Goal: Entertainment & Leisure: Browse casually

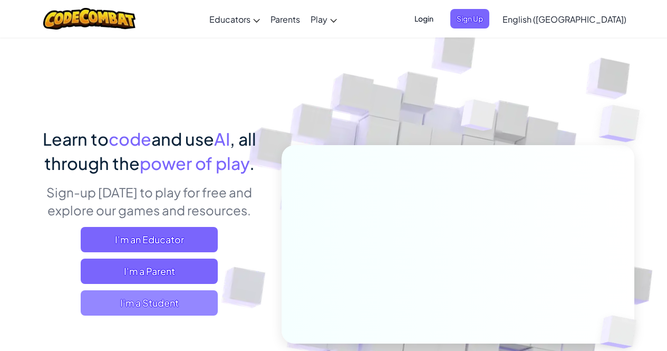
click at [146, 309] on span "I'm a Student" at bounding box center [149, 302] width 137 height 25
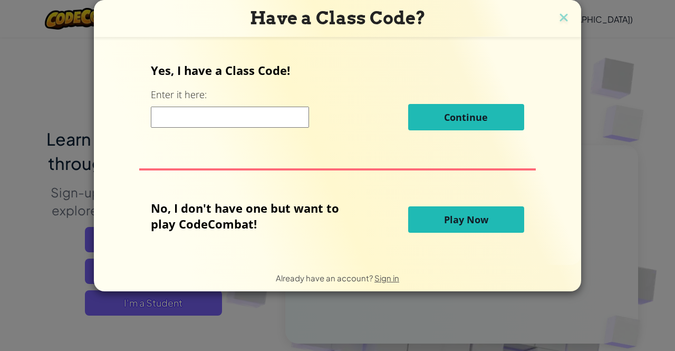
click at [452, 225] on span "Play Now" at bounding box center [466, 219] width 44 height 13
click at [451, 220] on span "Play Now" at bounding box center [466, 219] width 44 height 13
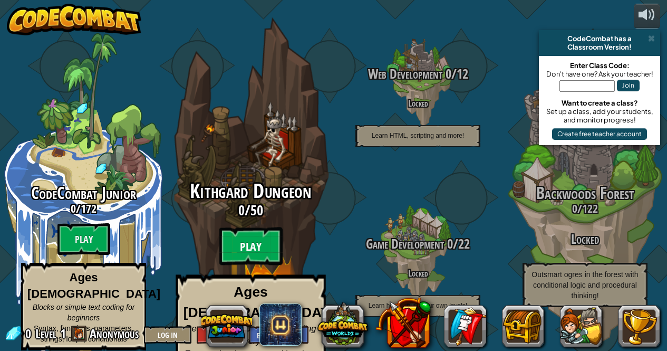
click at [251, 242] on btn "Play" at bounding box center [250, 246] width 63 height 38
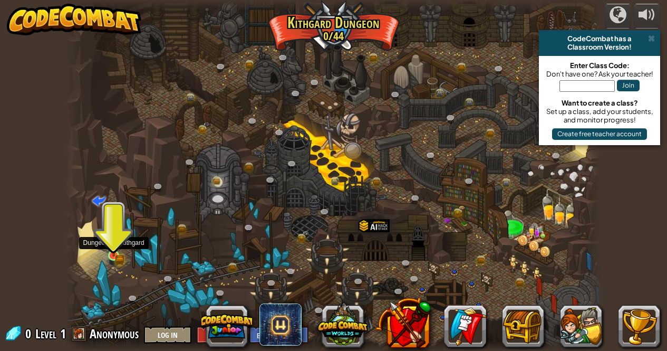
click at [117, 253] on img at bounding box center [113, 242] width 13 height 28
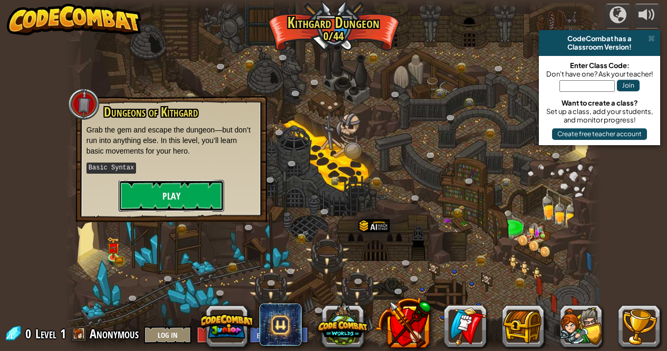
click at [131, 185] on button "Play" at bounding box center [171, 196] width 105 height 32
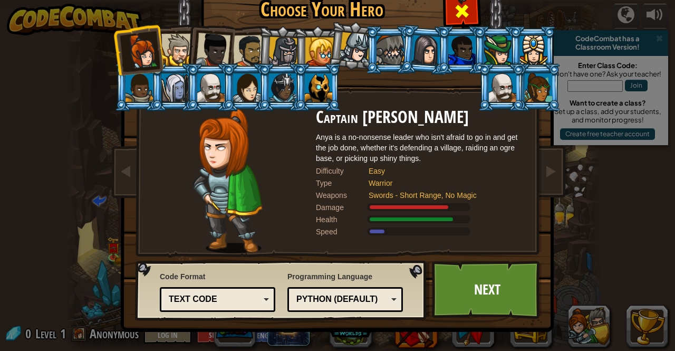
click at [475, 7] on div at bounding box center [461, 9] width 33 height 33
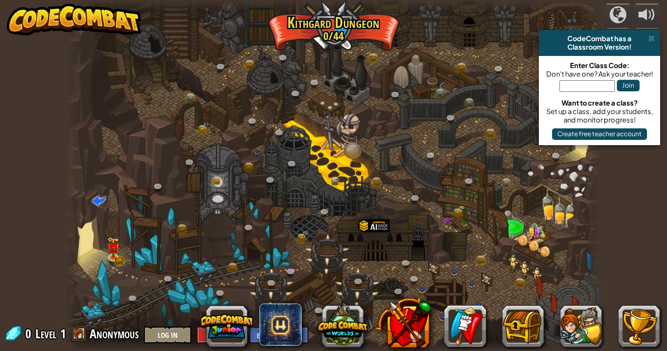
click at [356, 122] on div at bounding box center [333, 175] width 536 height 351
click at [340, 152] on div at bounding box center [333, 175] width 536 height 351
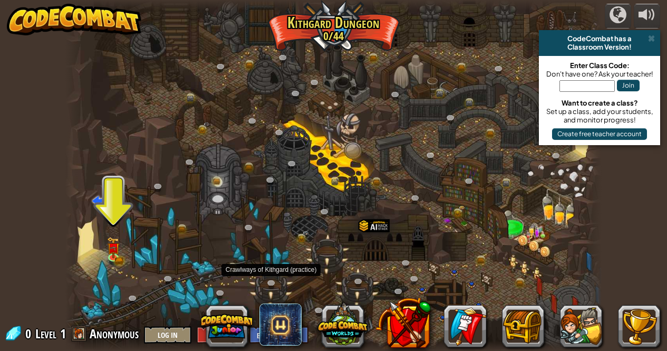
drag, startPoint x: 135, startPoint y: 234, endPoint x: 121, endPoint y: 244, distance: 17.7
click at [127, 241] on div at bounding box center [333, 175] width 536 height 351
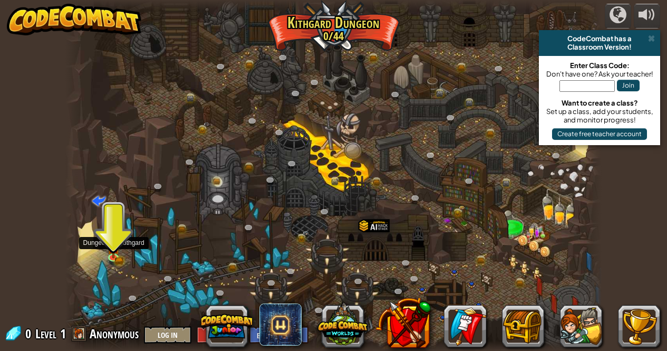
drag, startPoint x: 120, startPoint y: 245, endPoint x: 117, endPoint y: 266, distance: 21.9
click at [117, 266] on div "Twisted Canyon (Locked) Challenge: collect the most gold using all the programm…" at bounding box center [333, 175] width 536 height 351
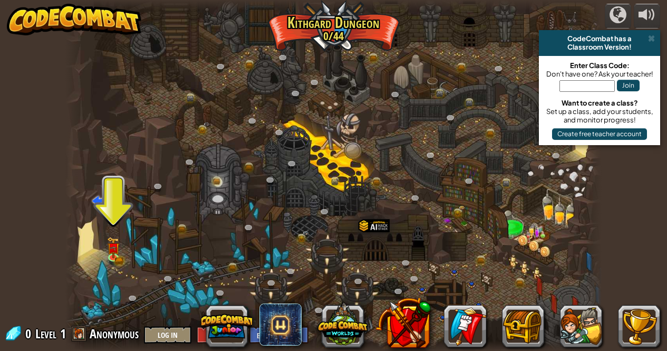
click at [325, 170] on div at bounding box center [333, 175] width 536 height 351
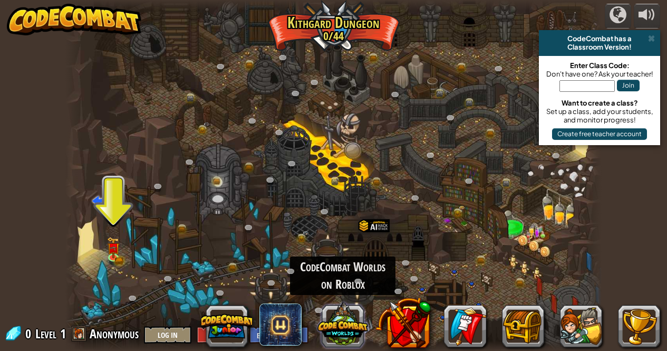
click at [334, 331] on button at bounding box center [342, 324] width 51 height 51
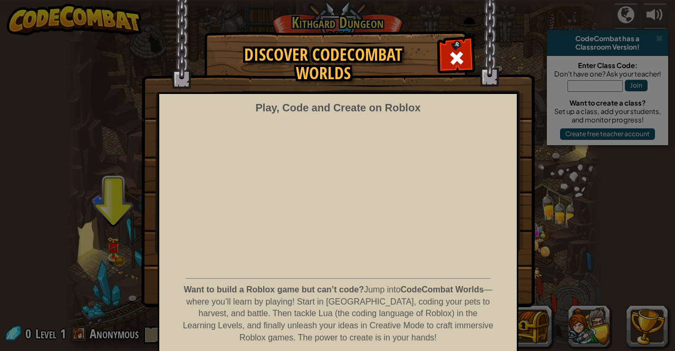
drag, startPoint x: 570, startPoint y: 36, endPoint x: 565, endPoint y: 120, distance: 84.5
click at [562, 53] on div "Discover CodeCombat Worlds Play, Code and Create on Roblox Want to build a Robl…" at bounding box center [337, 169] width 675 height 274
click at [593, 178] on div "Discover CodeCombat Worlds Play, Code and Create on Roblox Want to build a Robl…" at bounding box center [337, 169] width 675 height 274
